Goal: Find specific page/section: Find specific page/section

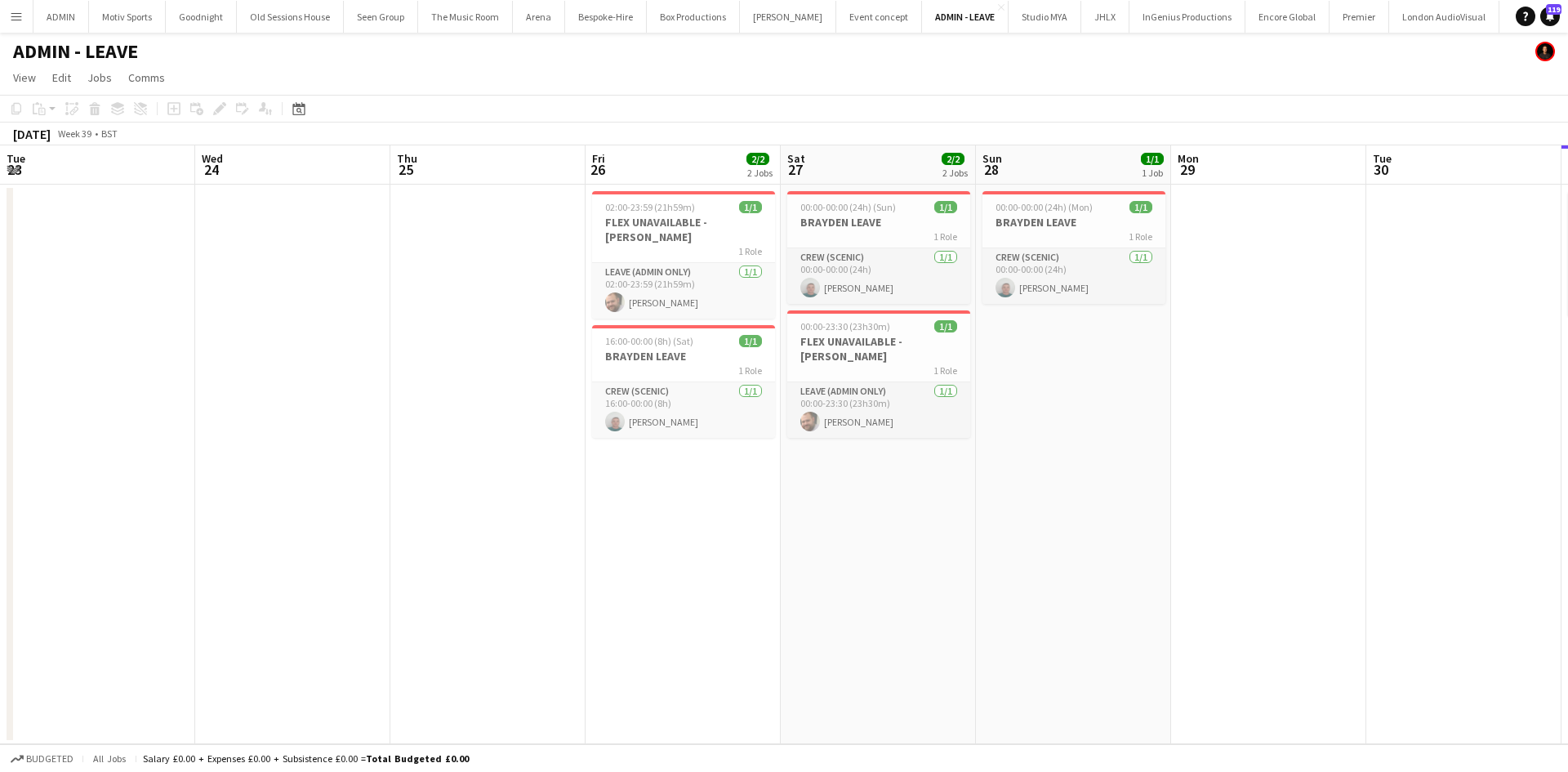
scroll to position [0, 486]
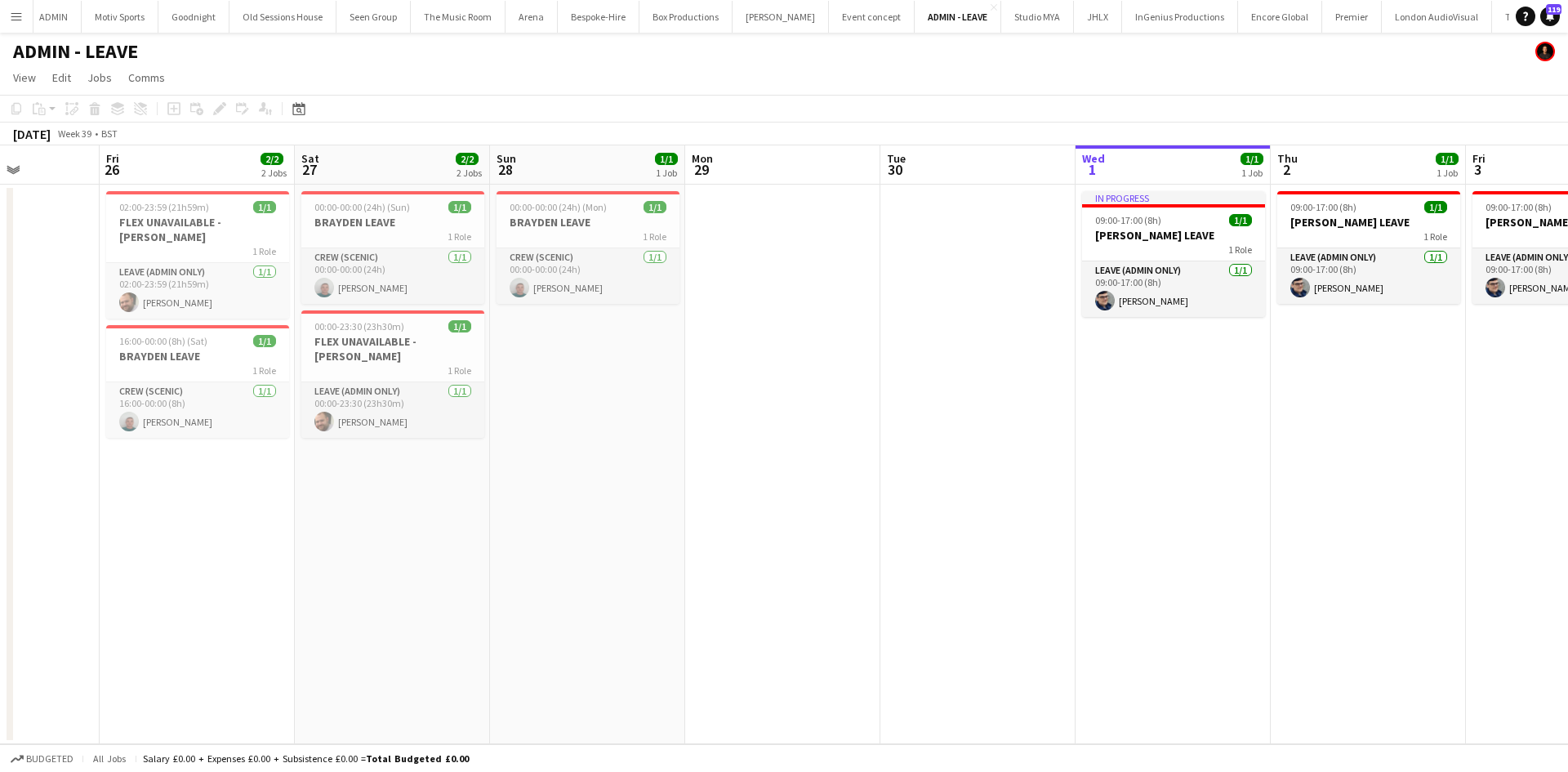
drag, startPoint x: 595, startPoint y: 719, endPoint x: 1130, endPoint y: 618, distance: 544.5
click at [1096, 643] on app-calendar-viewport "Tue 23 Wed 24 Thu 25 Fri 26 2/2 2 Jobs Sat 27 2/2 2 Jobs Sun 28 1/1 1 Job Mon 2…" at bounding box center [784, 444] width 1568 height 599
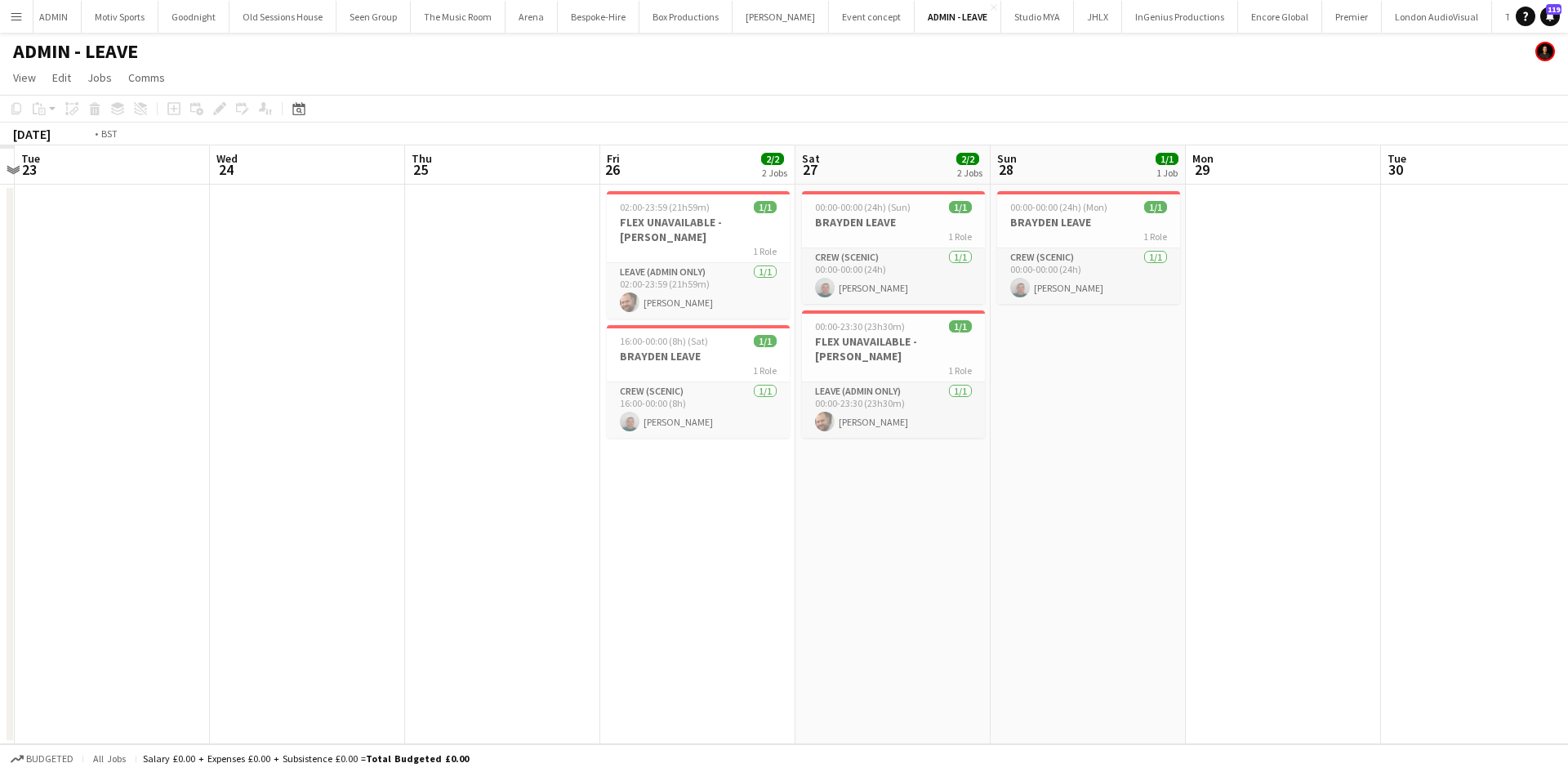
click at [1132, 589] on app-calendar-viewport "Sun 21 Mon 22 Tue 23 Wed 24 Thu 25 Fri 26 2/2 2 Jobs Sat 27 2/2 2 Jobs Sun 28 1…" at bounding box center [784, 444] width 1568 height 599
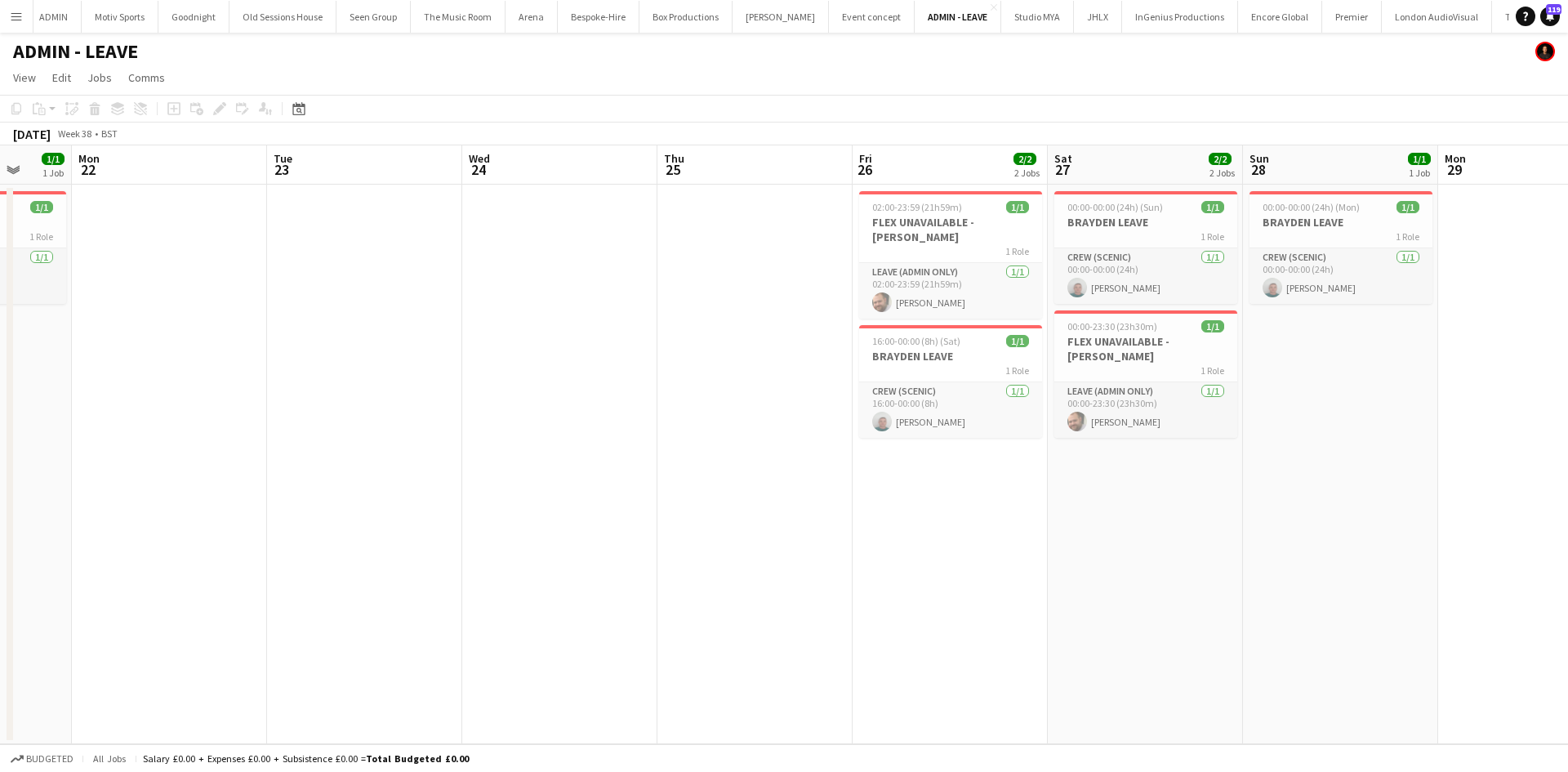
drag, startPoint x: 414, startPoint y: 671, endPoint x: 794, endPoint y: 650, distance: 380.6
click at [694, 666] on app-calendar-viewport "Fri 19 Sat 20 Sun 21 1/1 1 Job Mon 22 Tue 23 Wed 24 Thu 25 Fri 26 2/2 2 Jobs Sa…" at bounding box center [784, 444] width 1568 height 599
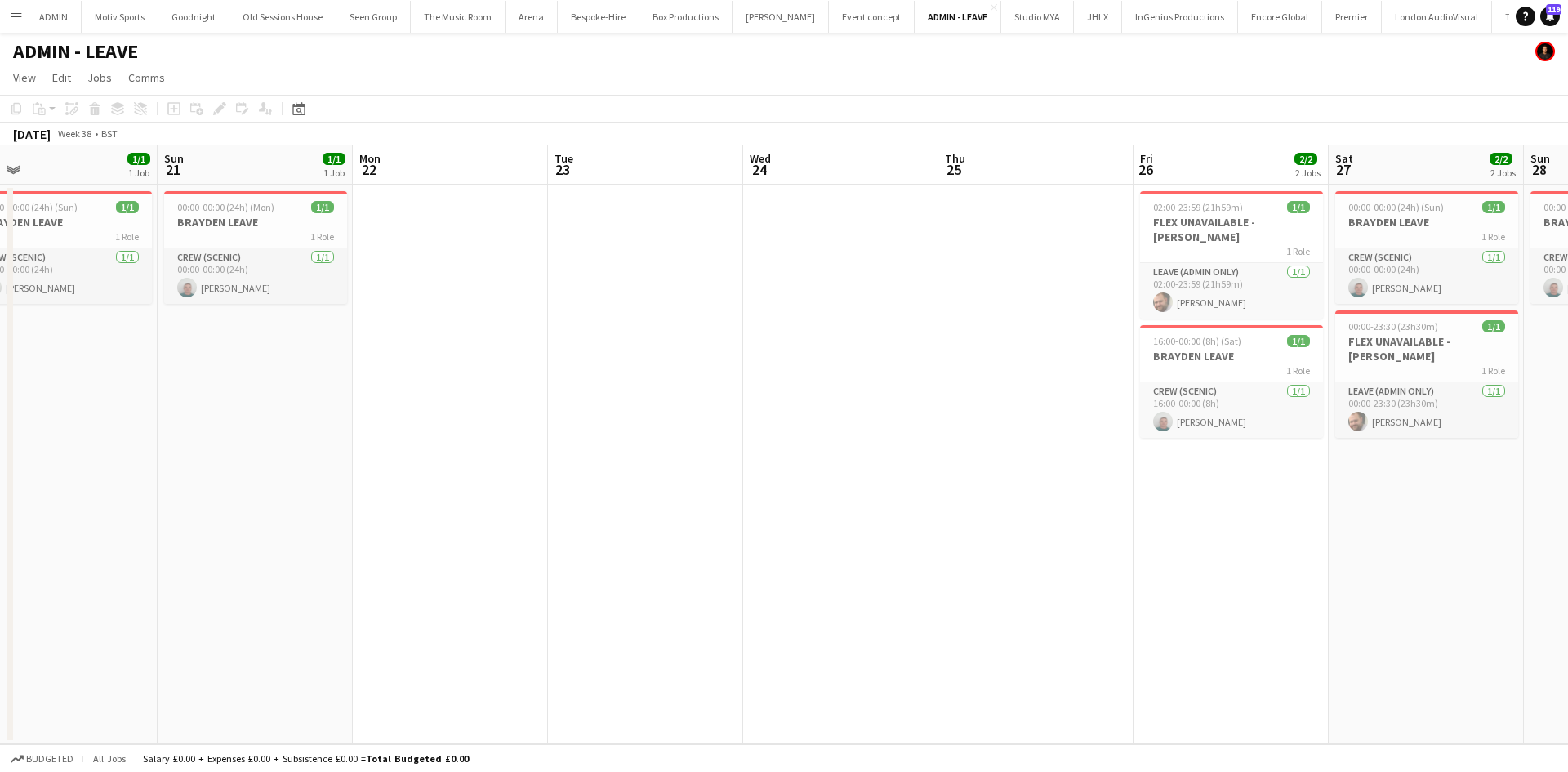
drag, startPoint x: 656, startPoint y: 676, endPoint x: 771, endPoint y: 662, distance: 115.8
click at [719, 676] on app-calendar-viewport "Thu 18 Fri 19 Sat 20 1/1 1 Job Sun 21 1/1 1 Job Mon 22 Tue 23 Wed 24 Thu 25 Fri…" at bounding box center [784, 444] width 1568 height 599
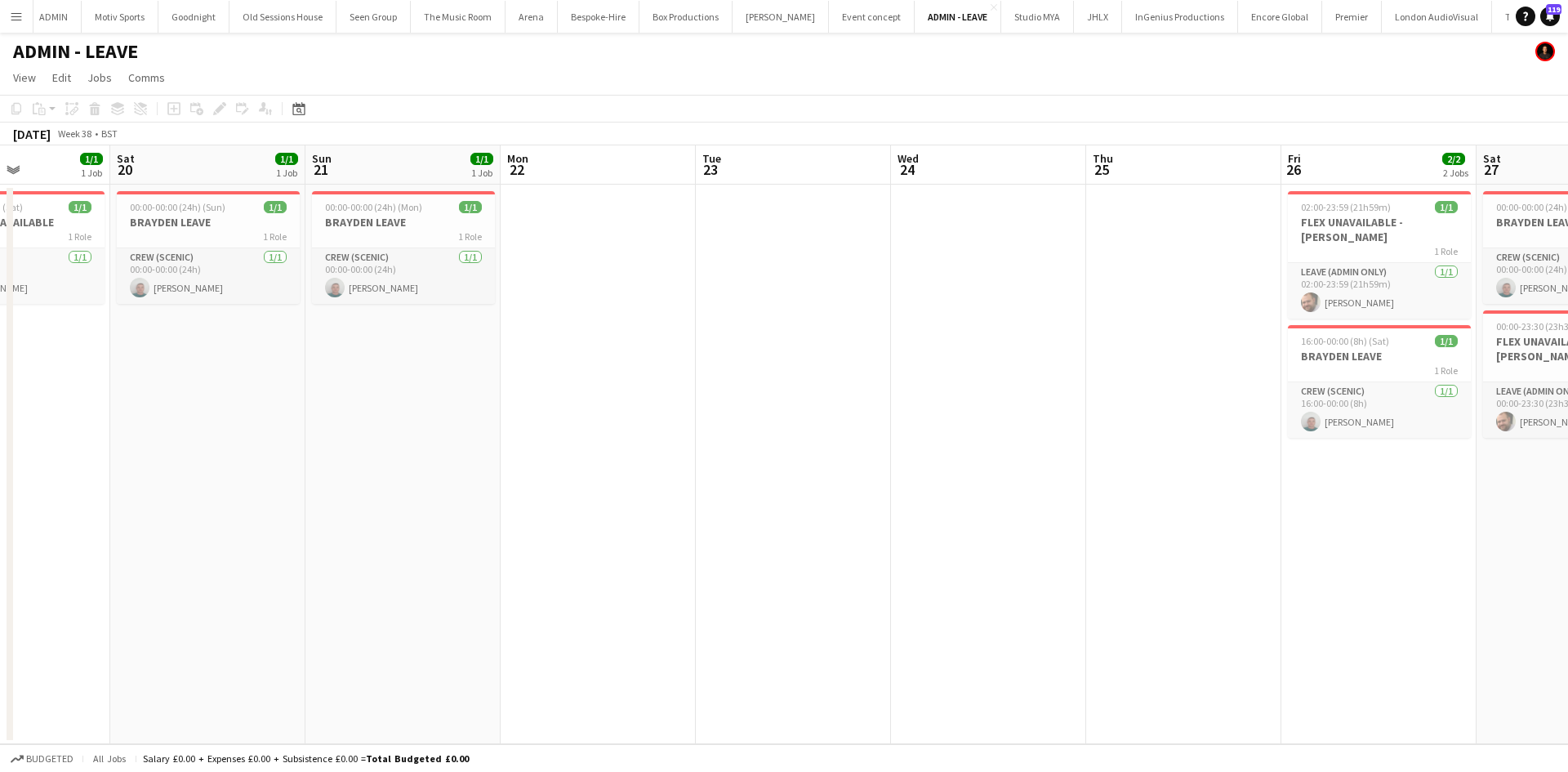
drag, startPoint x: 621, startPoint y: 644, endPoint x: 845, endPoint y: 620, distance: 225.3
click at [686, 654] on app-calendar-viewport "Wed 17 Thu 18 Fri 19 1/1 1 Job Sat 20 1/1 1 Job Sun 21 1/1 1 Job Mon 22 Tue 23 …" at bounding box center [784, 444] width 1568 height 599
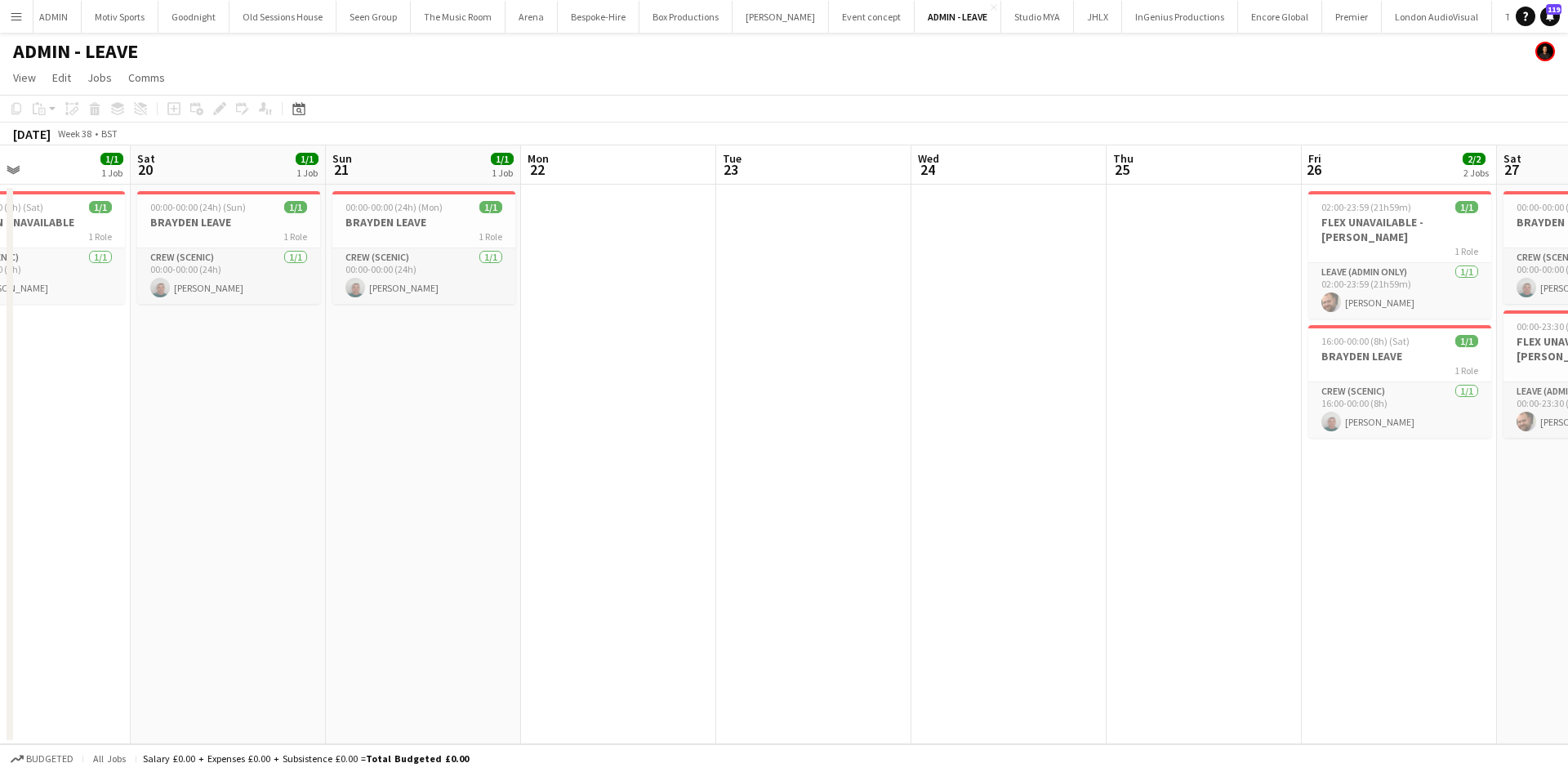
drag, startPoint x: 412, startPoint y: 662, endPoint x: 708, endPoint y: 636, distance: 297.1
click at [515, 662] on app-calendar-viewport "Wed 17 Thu 18 Fri 19 1/1 1 Job Sat 20 1/1 1 Job Sun 21 1/1 1 Job Mon 22 Tue 23 …" at bounding box center [784, 444] width 1568 height 599
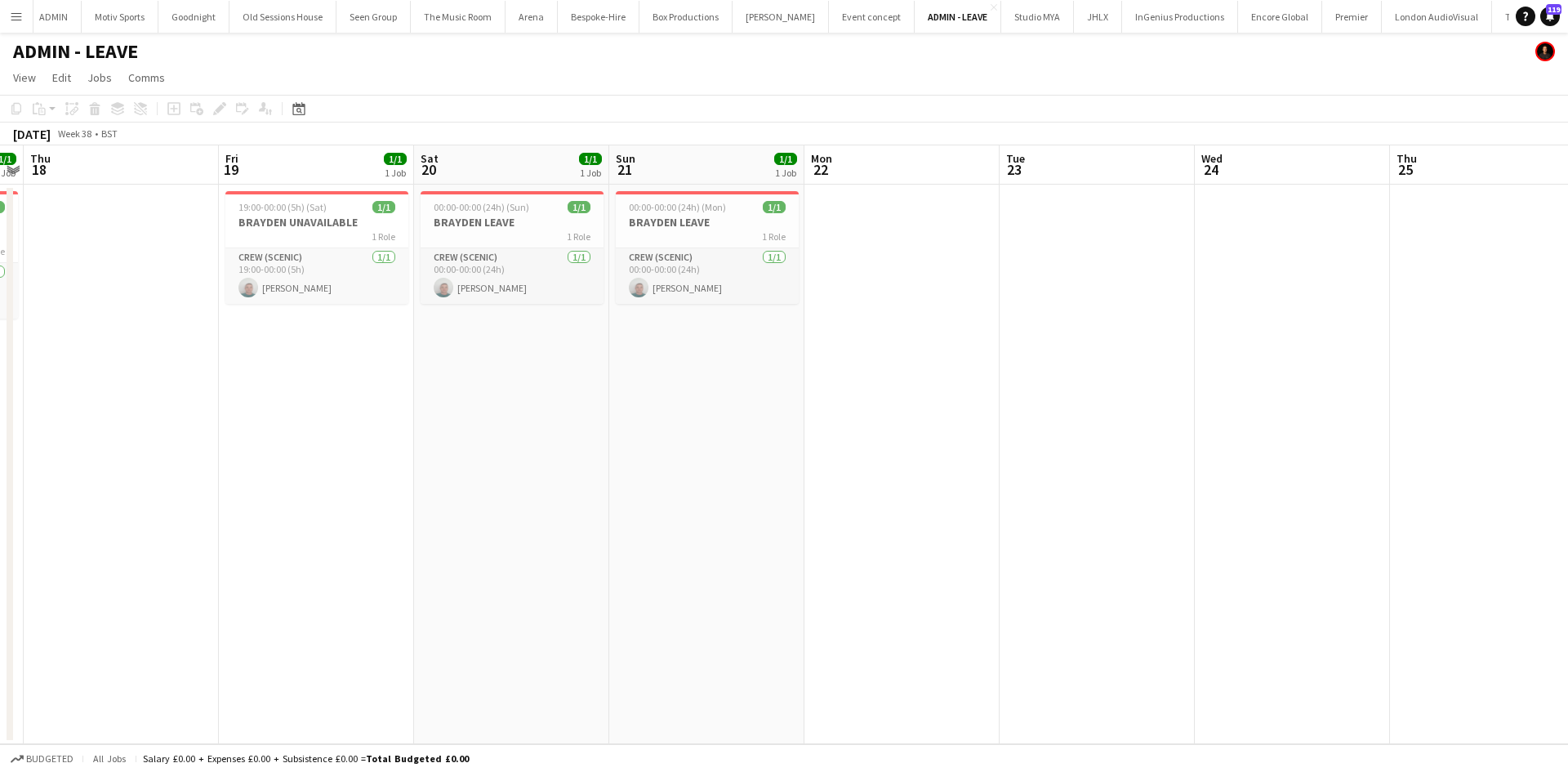
drag, startPoint x: 588, startPoint y: 647, endPoint x: 766, endPoint y: 619, distance: 180.2
click at [727, 628] on app-calendar-viewport "Tue 16 Wed 17 1/1 1 Job Thu 18 Fri 19 1/1 1 Job Sat 20 1/1 1 Job Sun 21 1/1 1 J…" at bounding box center [784, 444] width 1568 height 599
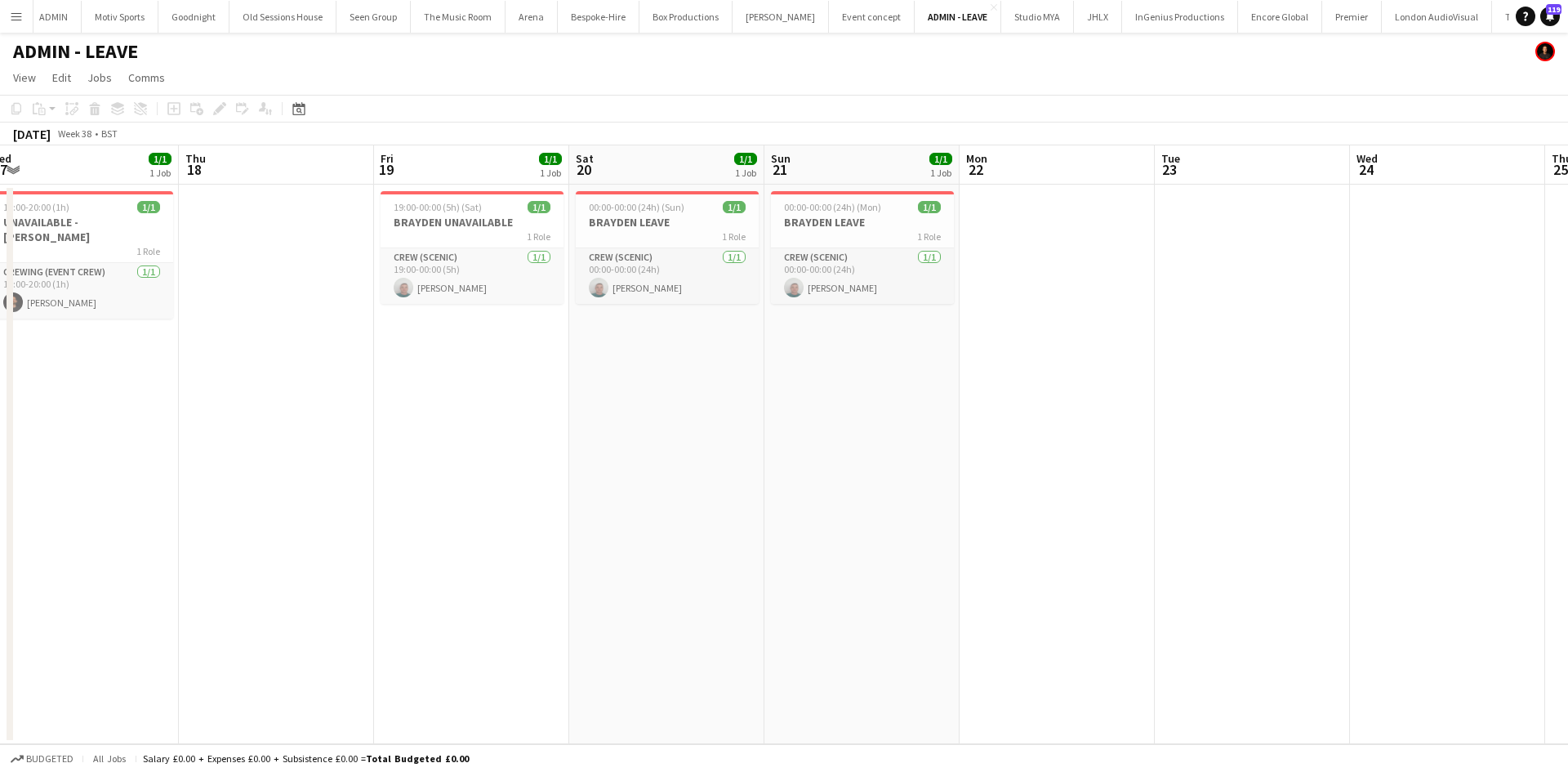
drag, startPoint x: 320, startPoint y: 647, endPoint x: 770, endPoint y: 615, distance: 451.1
click at [706, 627] on app-calendar-viewport "Mon 15 Tue 16 Wed 17 1/1 1 Job Thu 18 Fri 19 1/1 1 Job Sat 20 1/1 1 Job Sun 21 …" at bounding box center [784, 444] width 1568 height 599
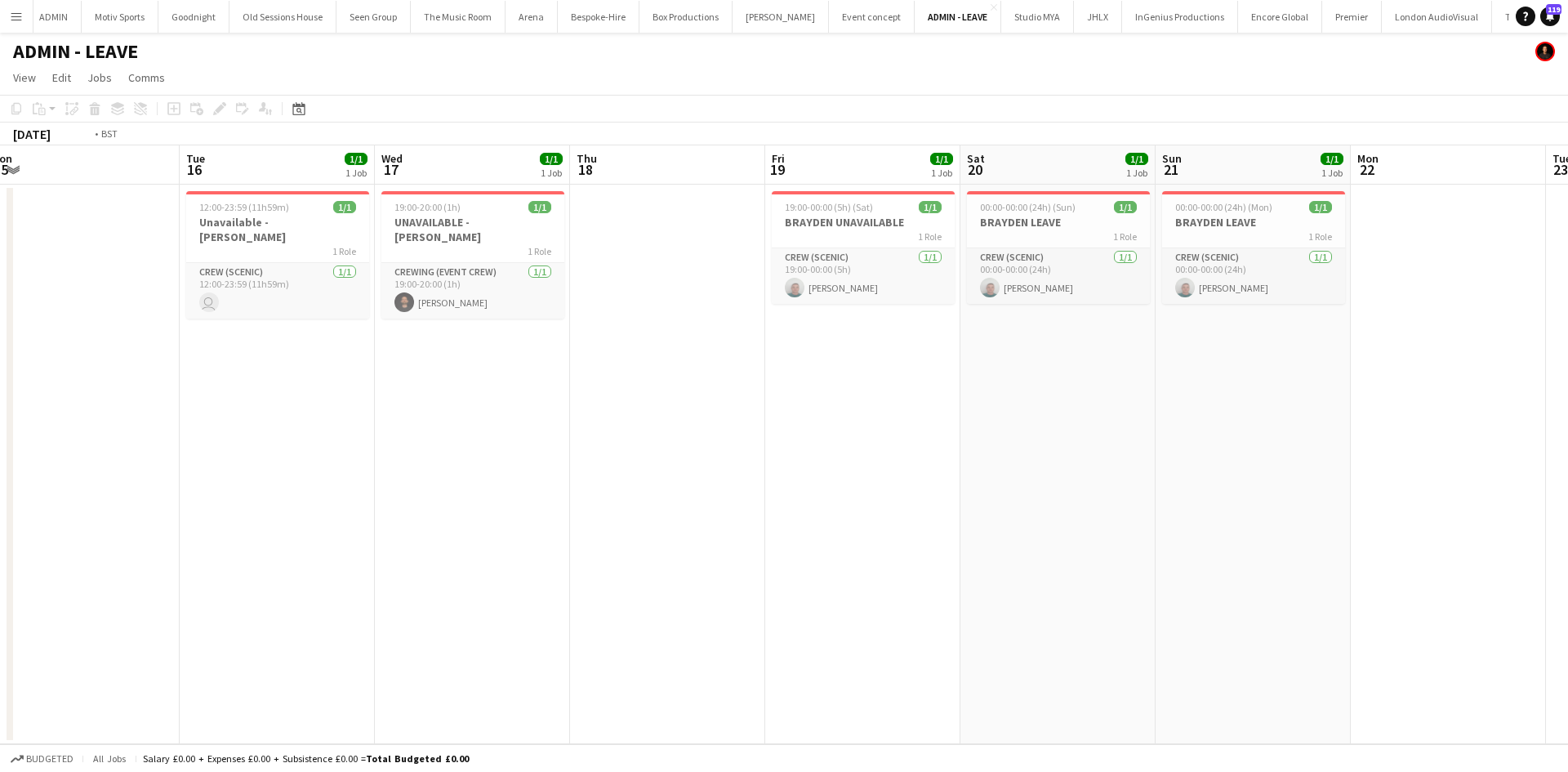
click at [419, 626] on app-calendar-viewport "Sat 13 Sun 14 Mon 15 Tue 16 1/1 1 Job Wed 17 1/1 1 Job Thu 18 Fri 19 1/1 1 Job …" at bounding box center [784, 444] width 1568 height 599
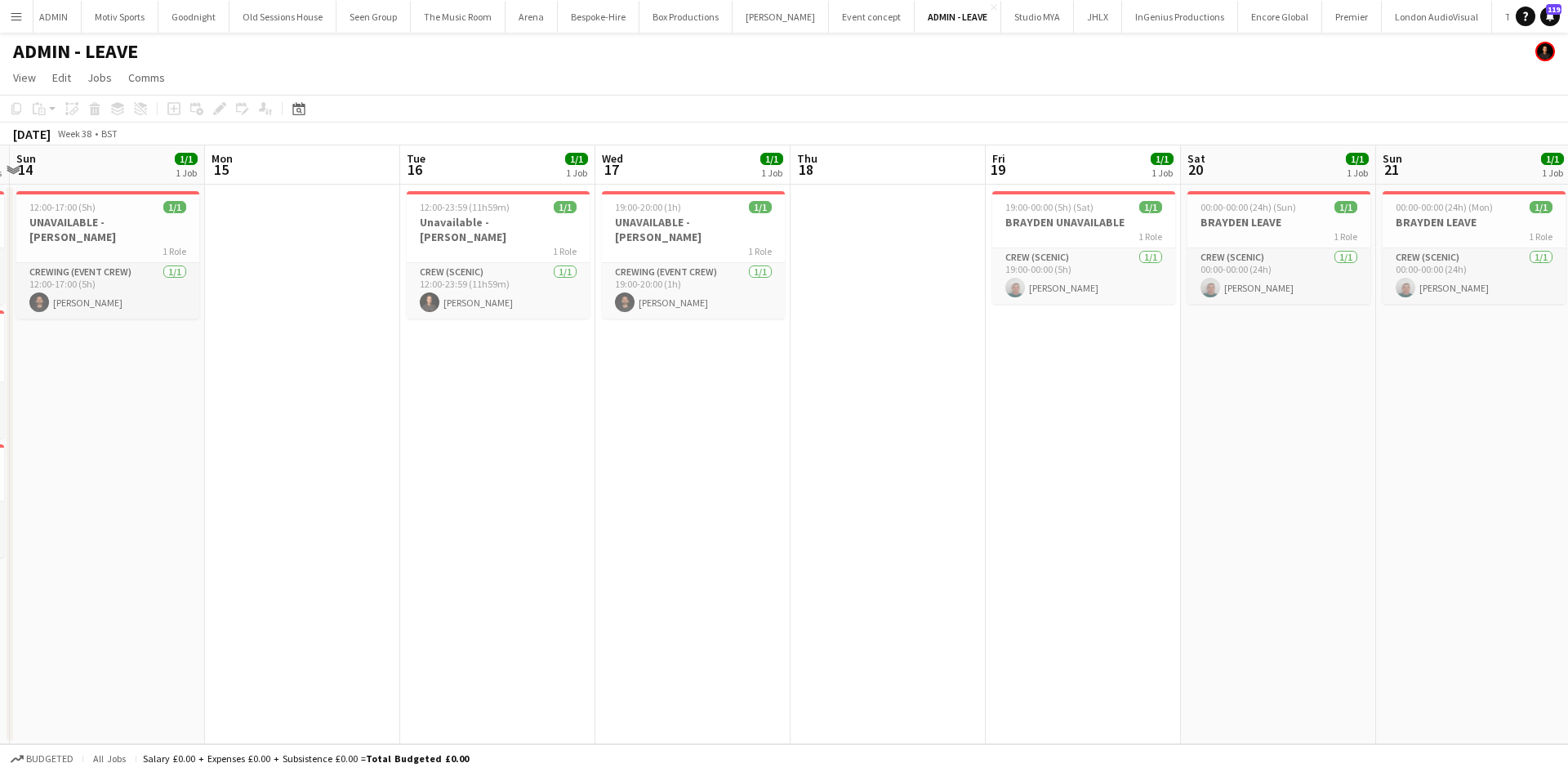
click at [734, 604] on app-calendar-viewport "Fri 12 Sat 13 3/3 3 Jobs Sun 14 1/1 1 Job Mon 15 Tue 16 1/1 1 Job Wed 17 1/1 1 …" at bounding box center [784, 444] width 1568 height 599
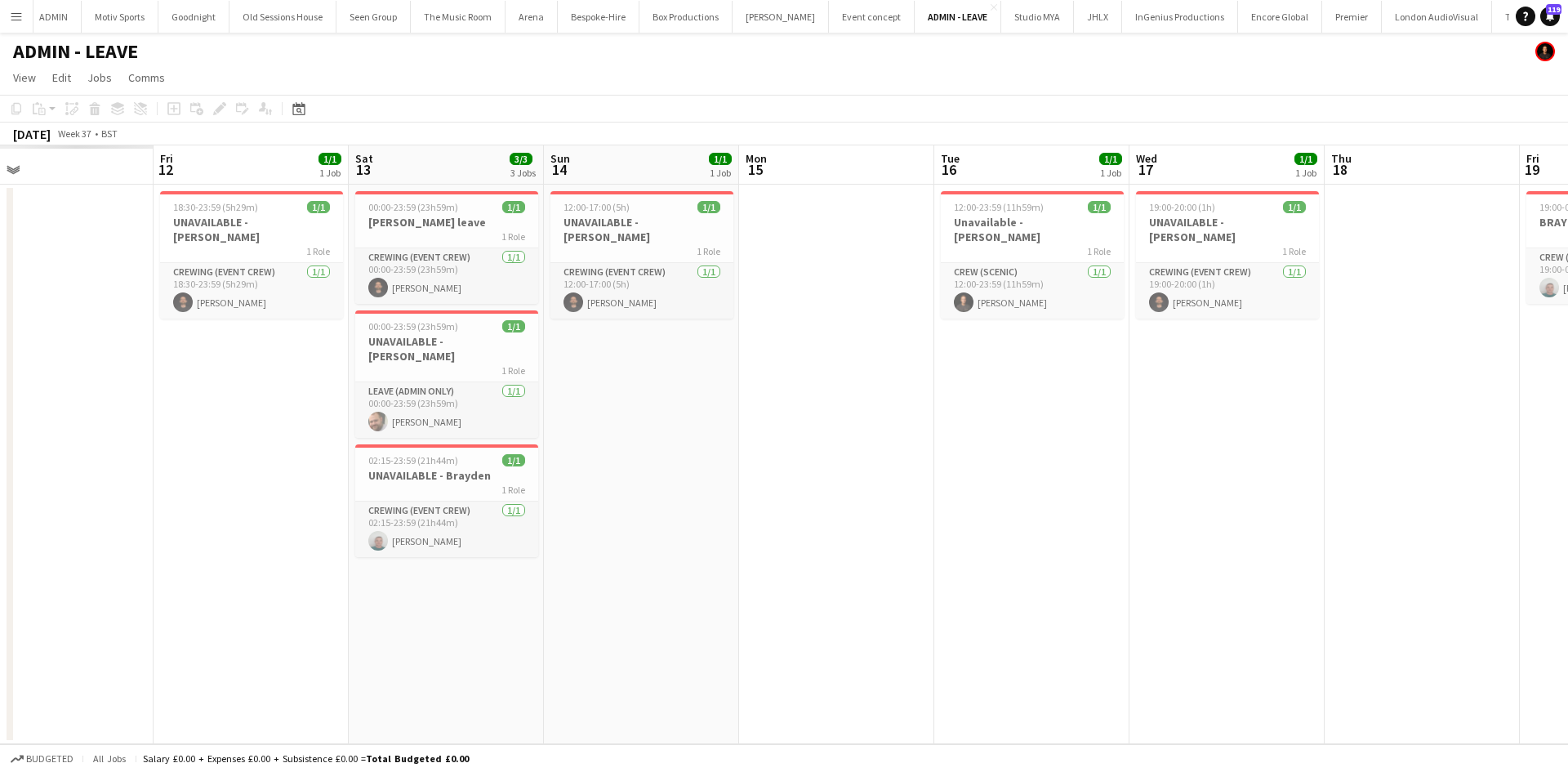
drag, startPoint x: 296, startPoint y: 676, endPoint x: 421, endPoint y: 640, distance: 130.1
click at [747, 604] on app-calendar-viewport "Tue 9 Wed 10 Thu 11 Fri 12 1/1 1 Job Sat 13 3/3 3 Jobs Sun 14 1/1 1 Job Mon 15 …" at bounding box center [784, 444] width 1568 height 599
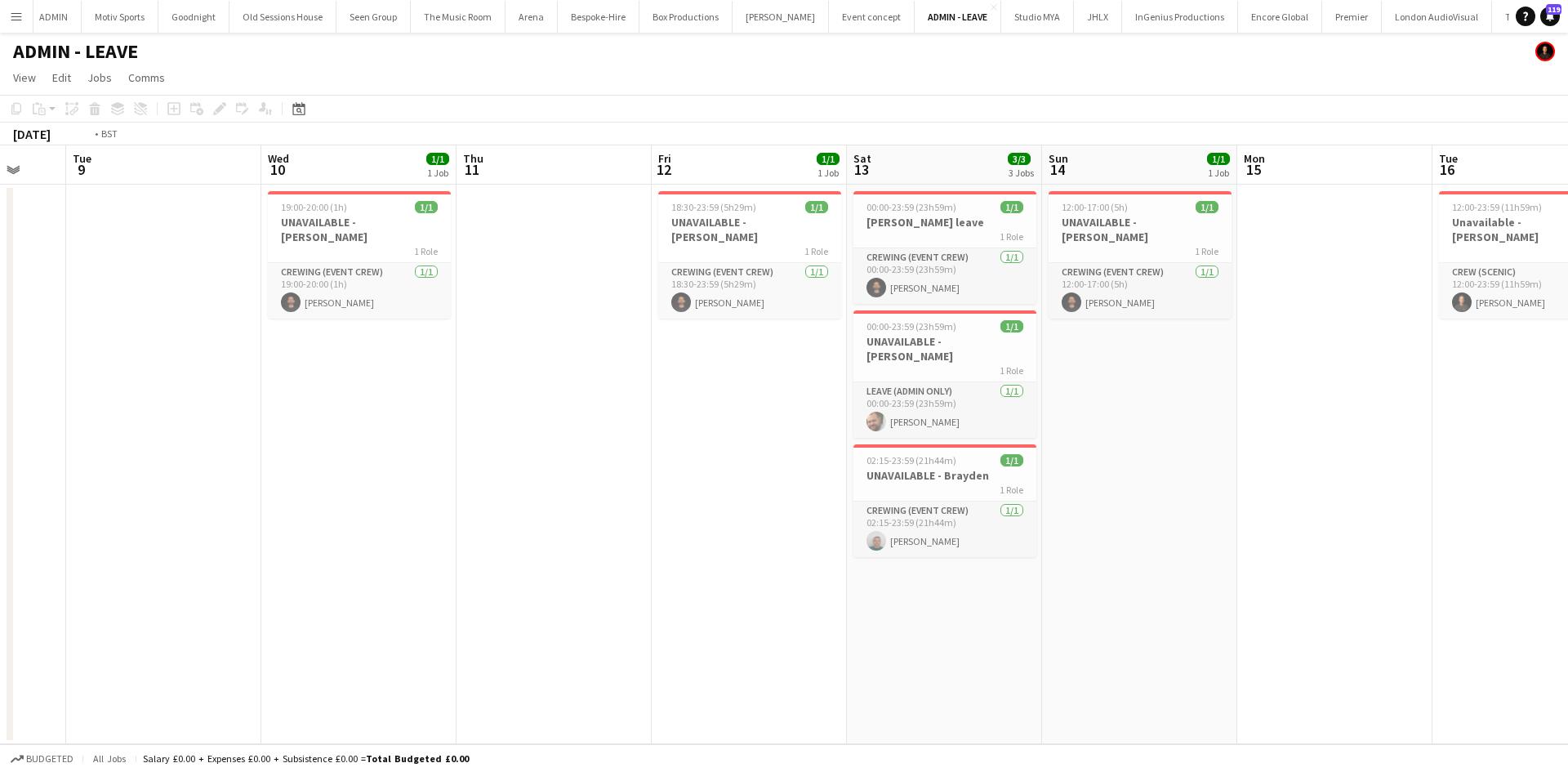
drag, startPoint x: 243, startPoint y: 663, endPoint x: 823, endPoint y: 580, distance: 585.9
click at [823, 580] on app-calendar-viewport "Sat 6 2/2 2 Jobs Sun 7 1/1 1 Job Mon 8 Tue 9 Wed 10 1/1 1 Job Thu 11 Fri 12 1/1…" at bounding box center [784, 444] width 1568 height 599
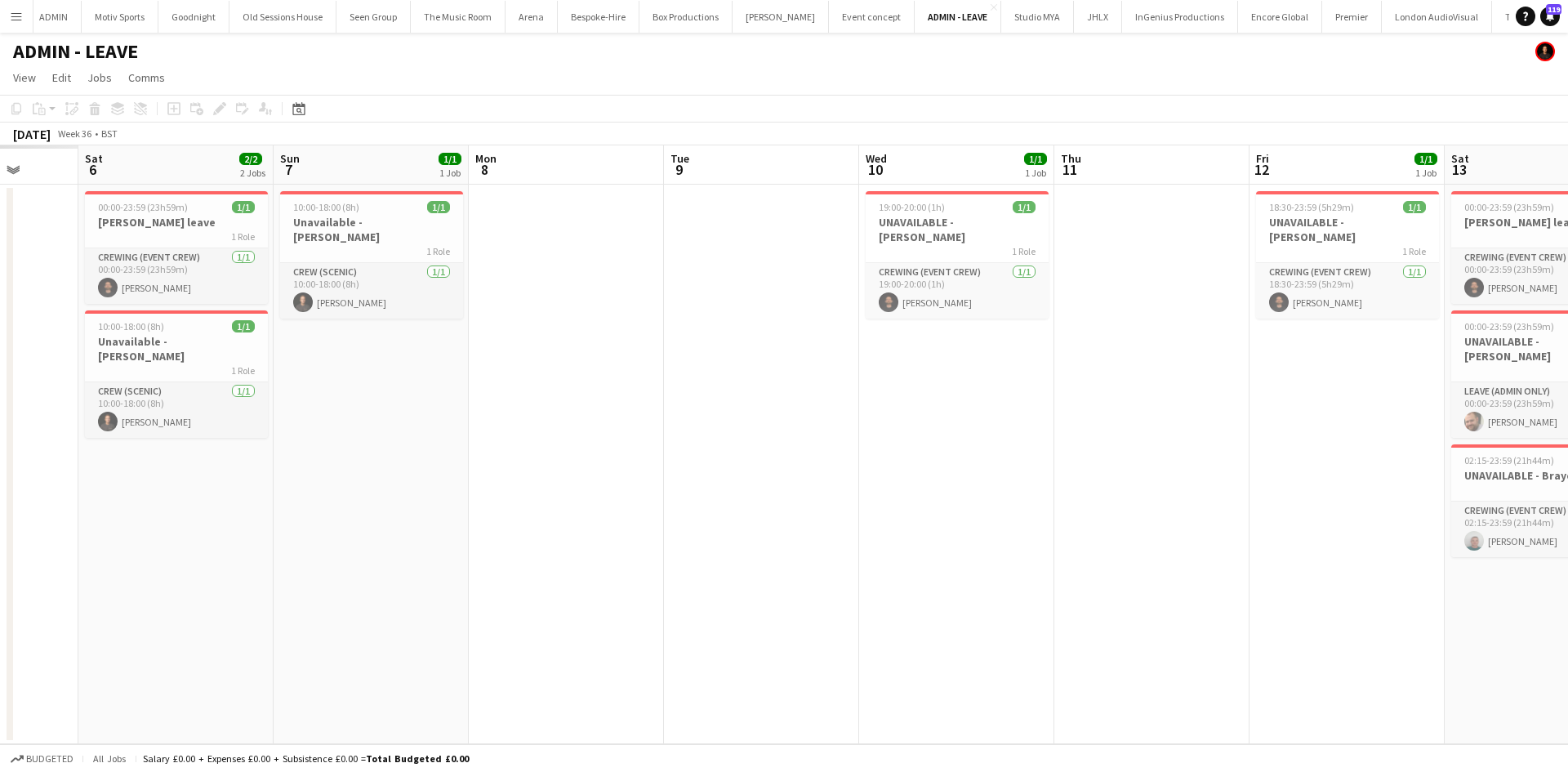
drag, startPoint x: 308, startPoint y: 663, endPoint x: 1034, endPoint y: 577, distance: 731.1
click at [931, 594] on app-calendar-viewport "Wed 3 Thu 4 Fri 5 Sat 6 2/2 2 Jobs Sun 7 1/1 1 Job Mon 8 Tue 9 Wed 10 1/1 1 Job…" at bounding box center [784, 444] width 1568 height 599
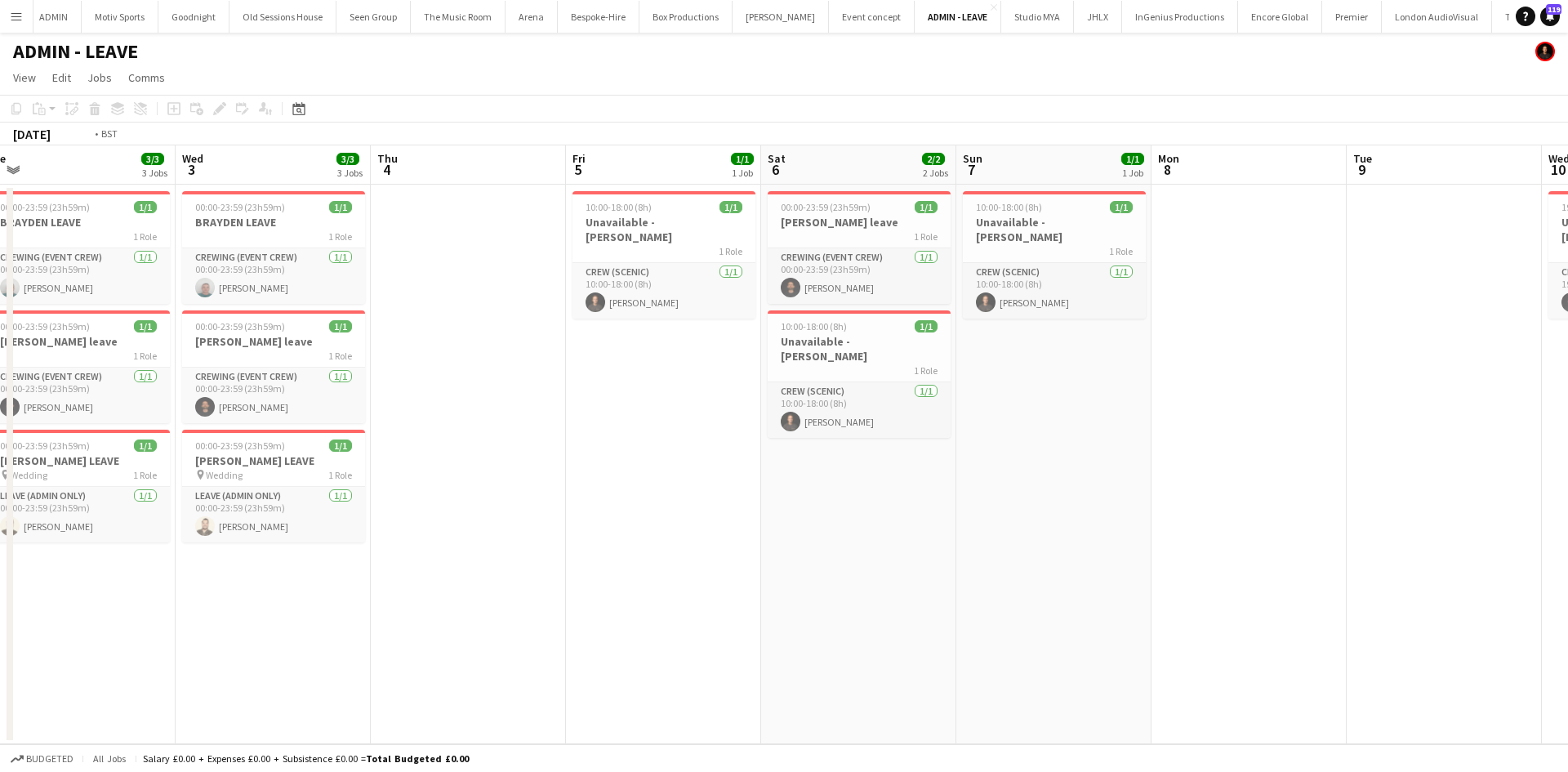
drag, startPoint x: 667, startPoint y: 650, endPoint x: 1062, endPoint y: 627, distance: 395.7
click at [1062, 627] on app-calendar-viewport "Sun 31 2/2 2 Jobs Mon 1 2/2 2 Jobs Tue 2 3/3 3 Jobs Wed 3 3/3 3 Jobs Thu 4 Fri …" at bounding box center [784, 444] width 1568 height 599
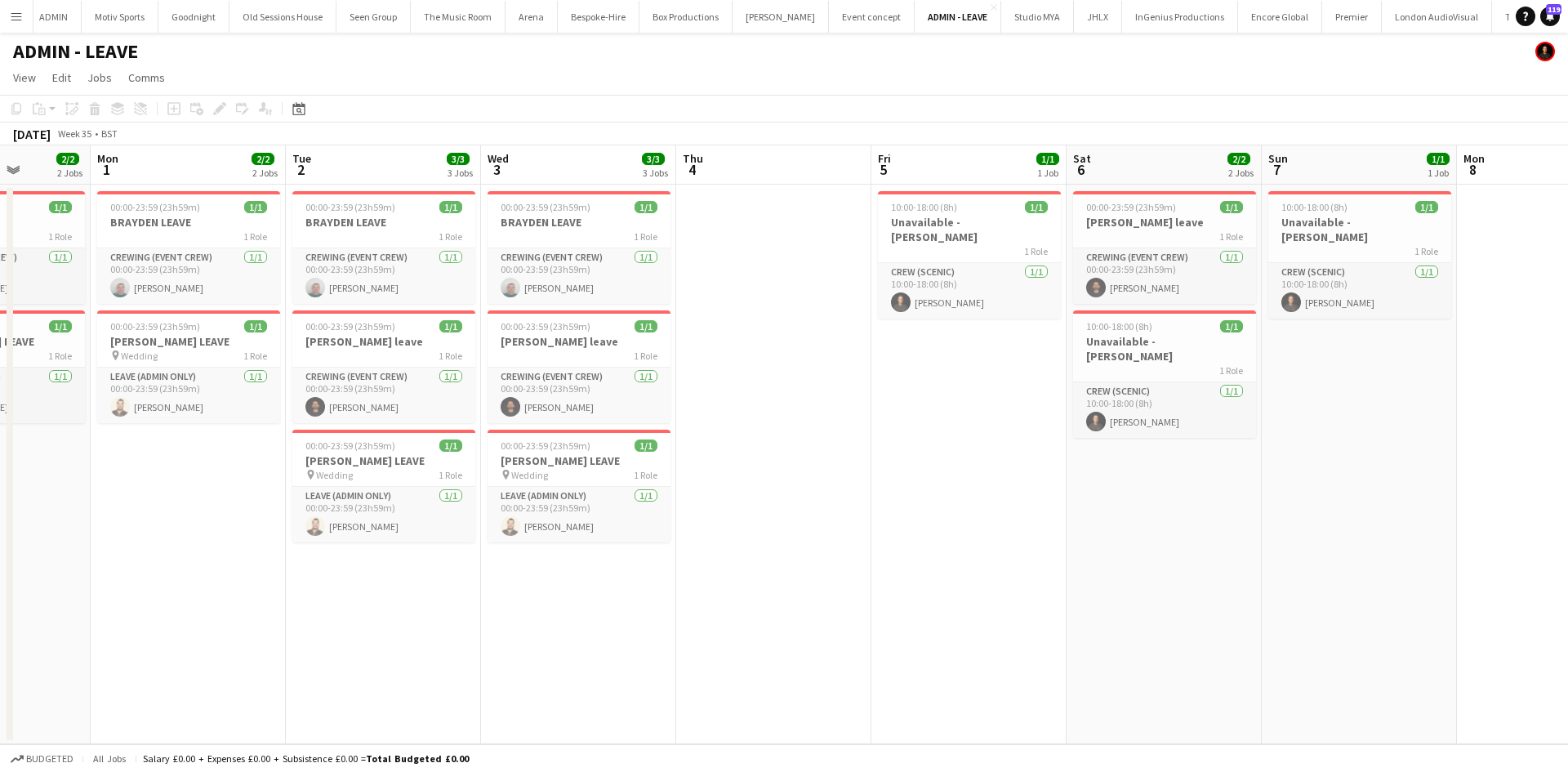
scroll to position [0, 584]
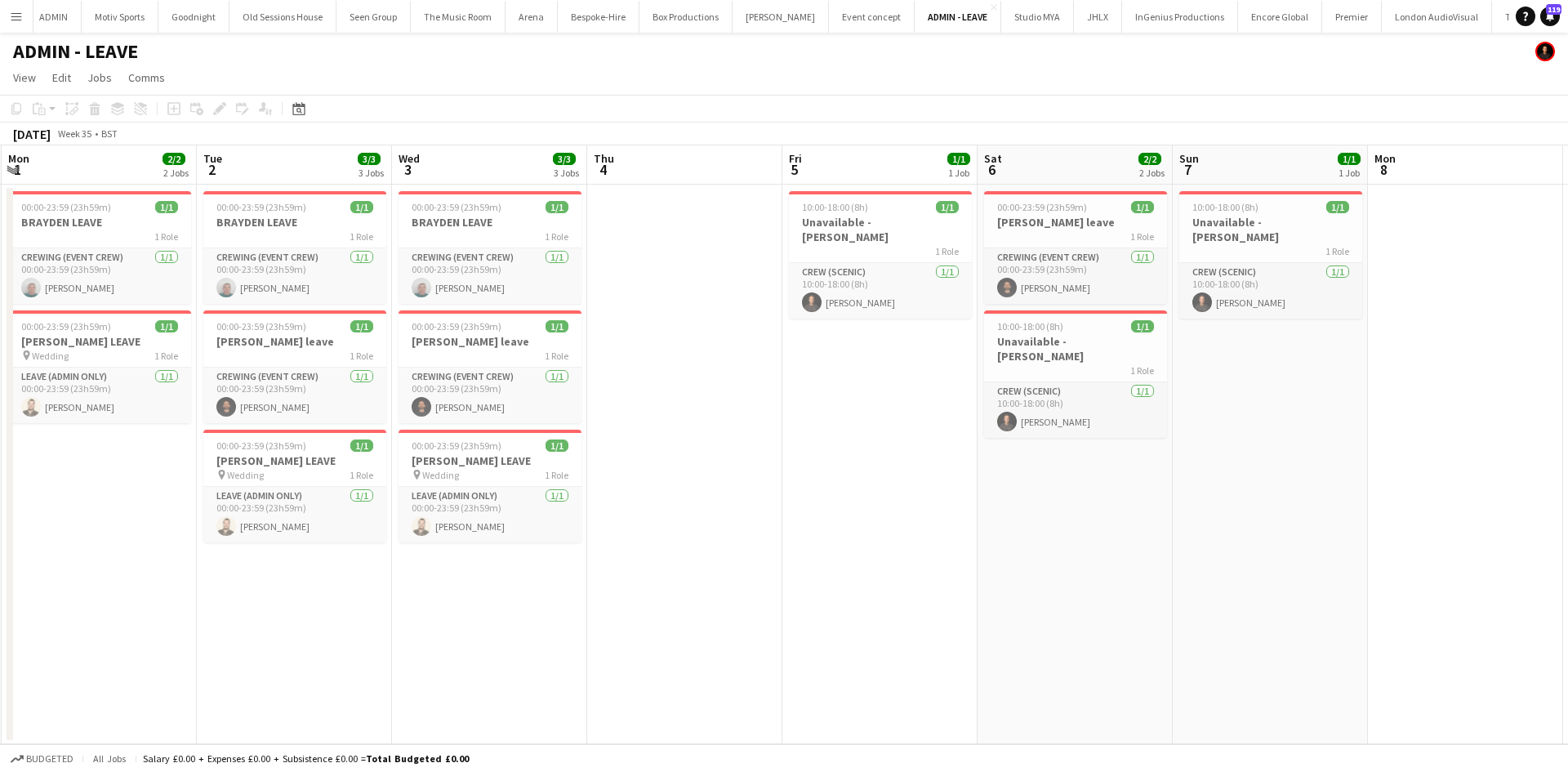
drag, startPoint x: 1062, startPoint y: 627, endPoint x: 816, endPoint y: 676, distance: 250.8
click at [816, 676] on app-calendar-viewport "Fri 29 2/2 2 Jobs Sat 30 3/3 3 Jobs Sun 31 2/2 2 Jobs Mon 1 2/2 2 Jobs Tue 2 3/…" at bounding box center [784, 444] width 1568 height 599
click at [15, 21] on app-icon "Menu" at bounding box center [17, 17] width 13 height 13
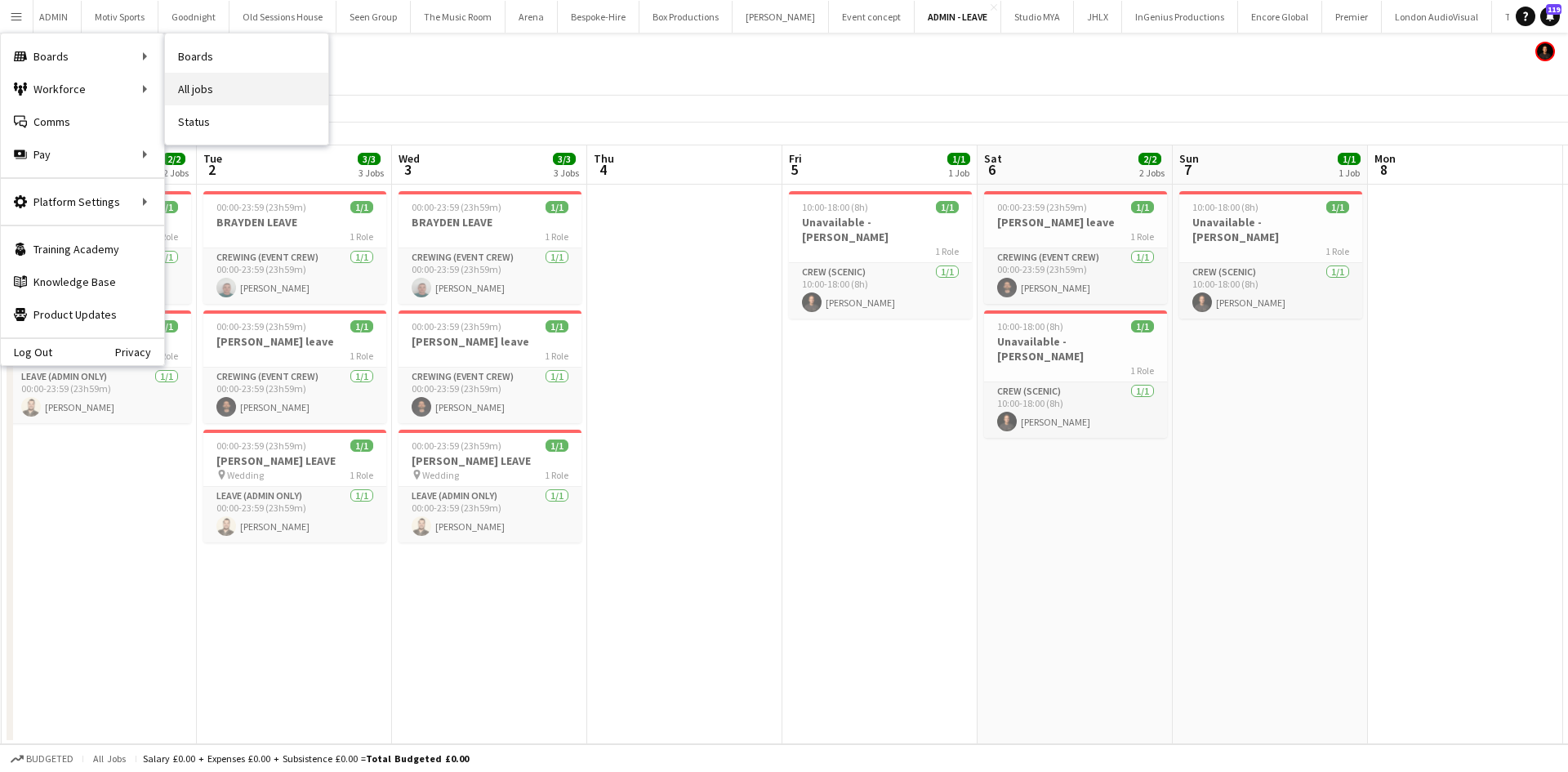
click at [192, 83] on link "All jobs" at bounding box center [247, 89] width 164 height 32
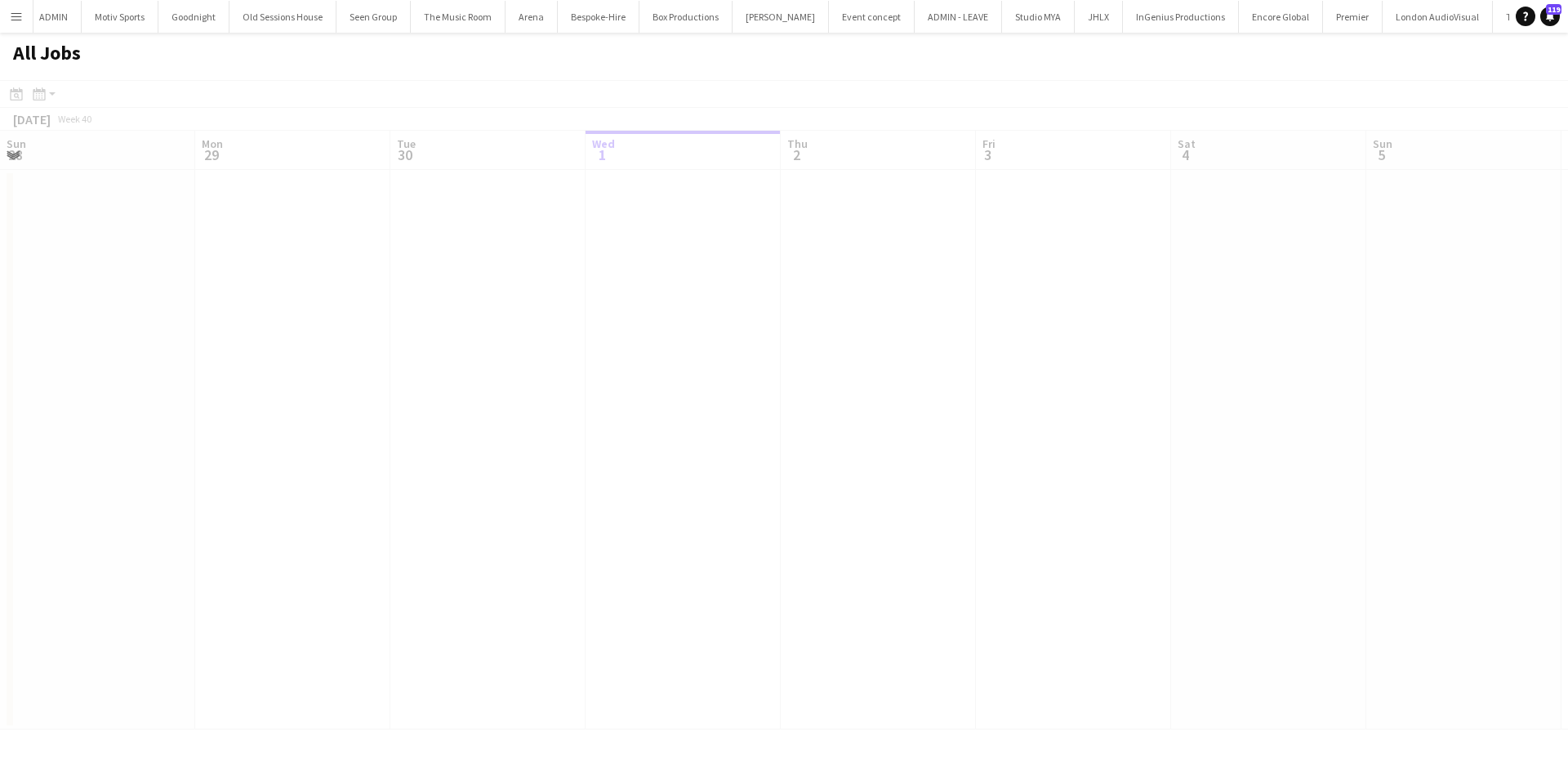
scroll to position [0, 390]
